Goal: Find specific page/section: Find specific page/section

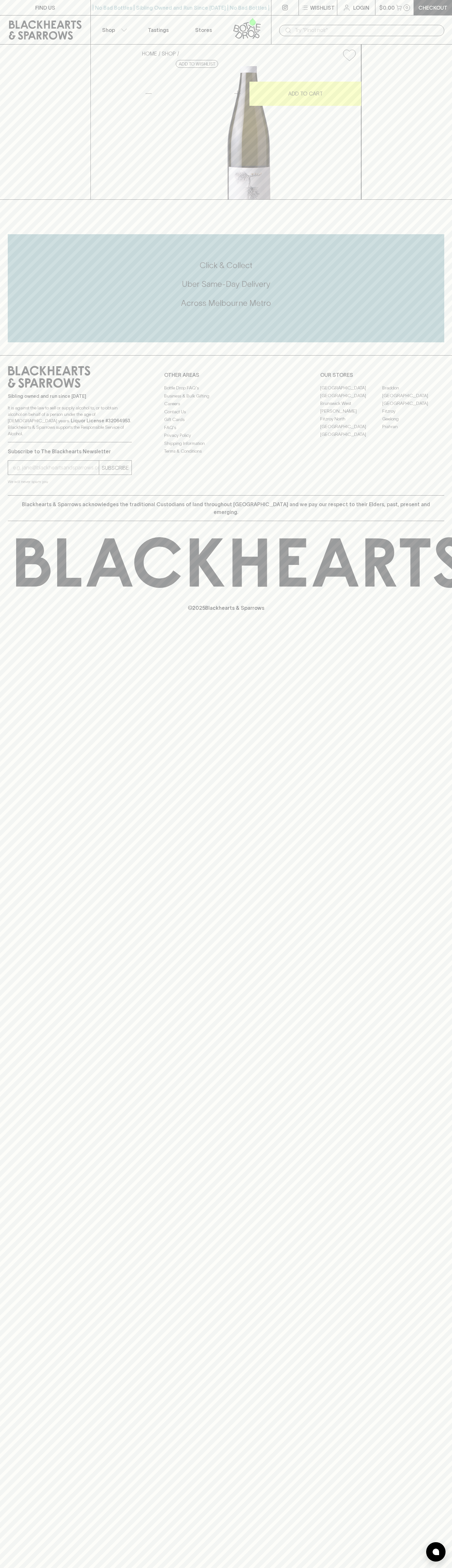
click at [171, 30] on link "Tastings" at bounding box center [158, 29] width 45 height 29
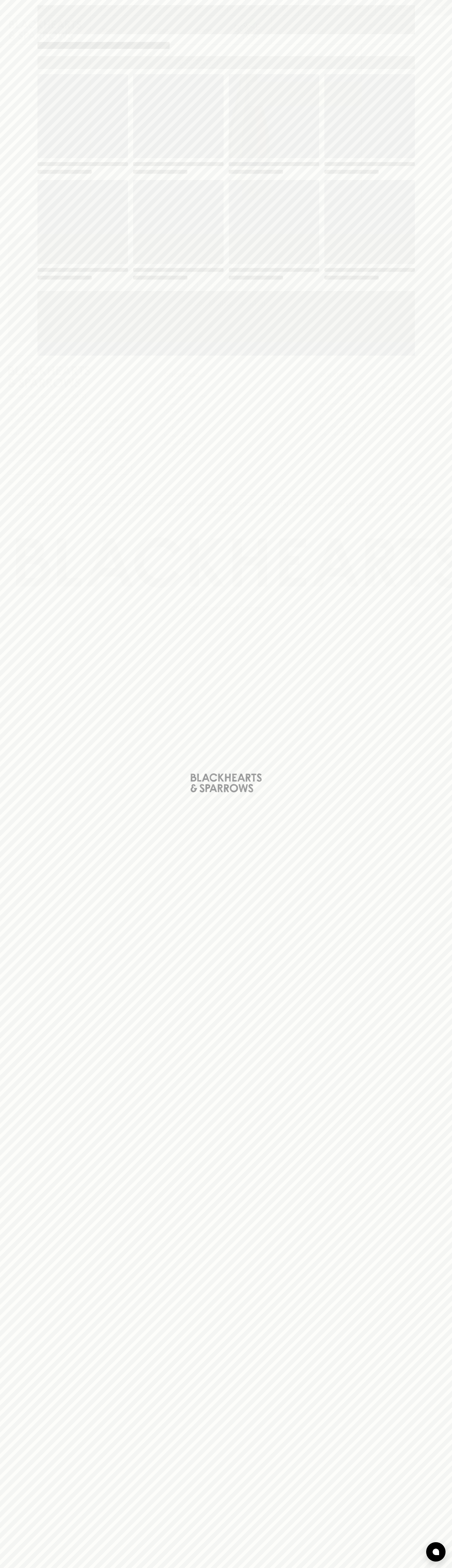
click at [428, 1567] on html "FIND US | No Bad Bottles | Sibling Owned and Run Since 2006 | No Bad Bottles | …" at bounding box center [226, 784] width 452 height 1568
click at [318, 1567] on html "FIND US | No Bad Bottles | Sibling Owned and Run Since 2006 | No Bad Bottles | …" at bounding box center [226, 784] width 452 height 1568
click at [29, 665] on div "Loading" at bounding box center [226, 784] width 452 height 1568
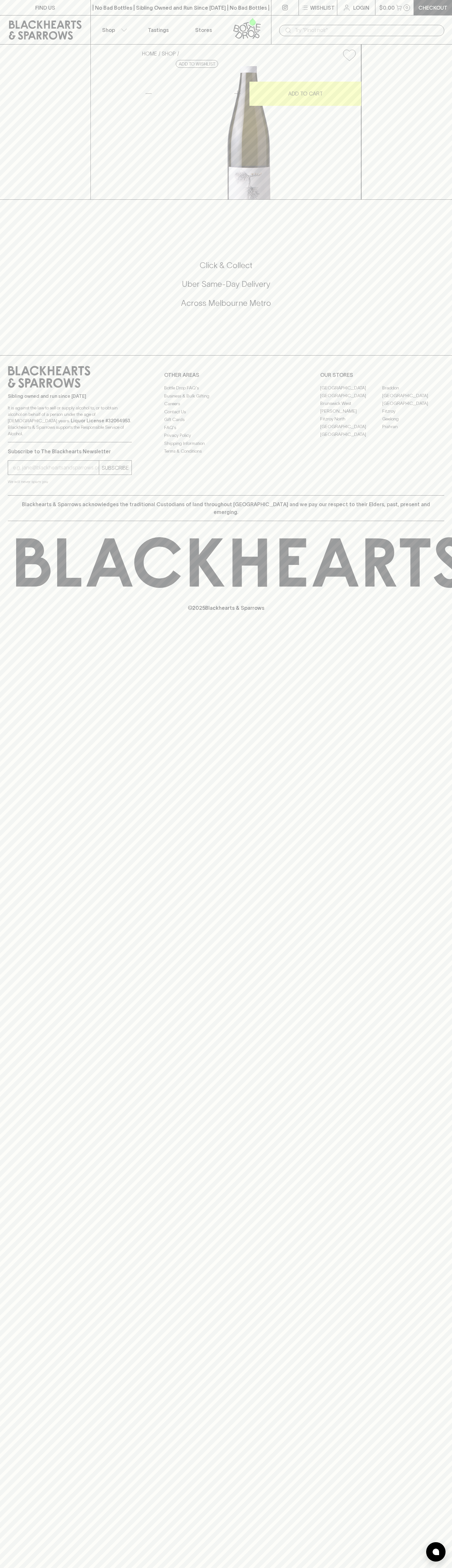
click at [351, 391] on link "[GEOGRAPHIC_DATA]" at bounding box center [351, 388] width 62 height 8
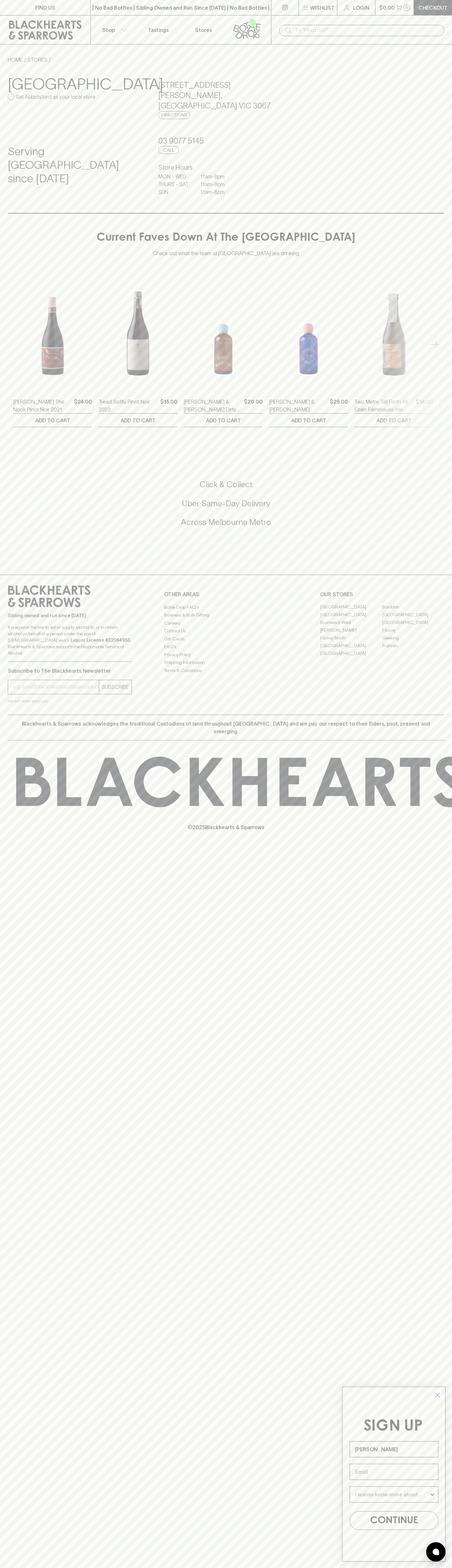
type input "[PERSON_NAME]"
